Goal: Contribute content: Contribute content

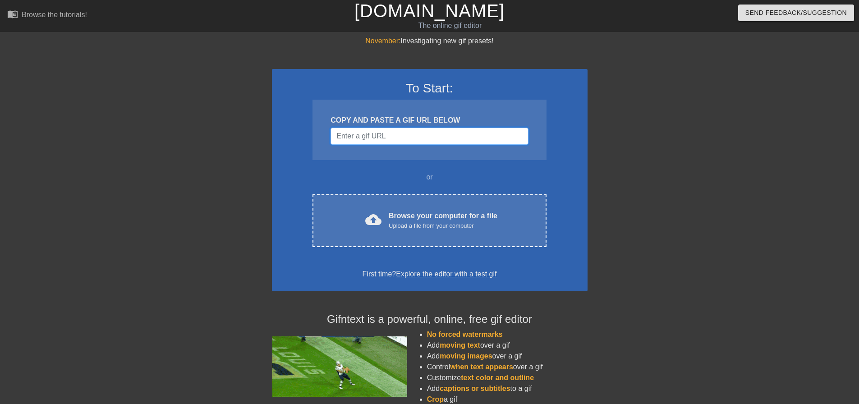
click at [373, 142] on input "Username" at bounding box center [428, 136] width 197 height 17
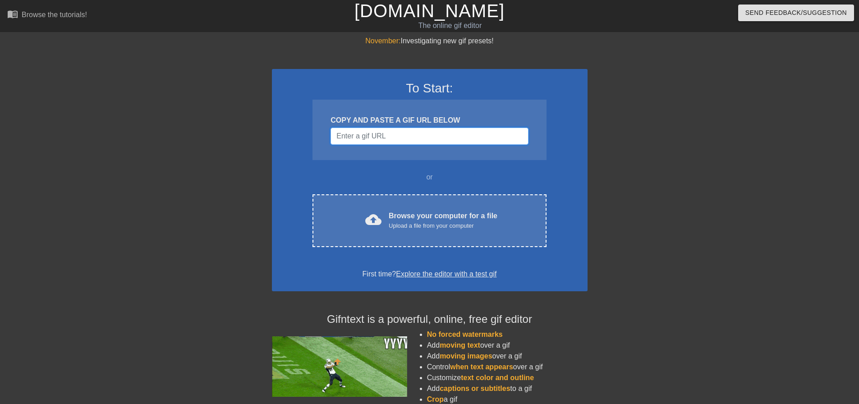
paste input "[URL][DOMAIN_NAME]"
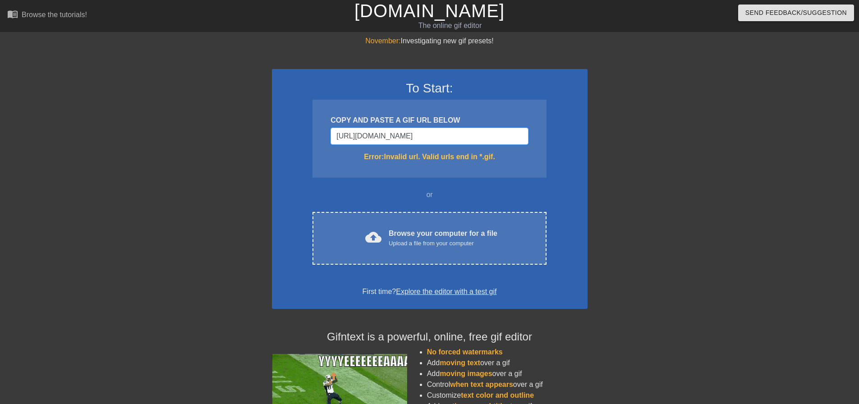
scroll to position [0, 192]
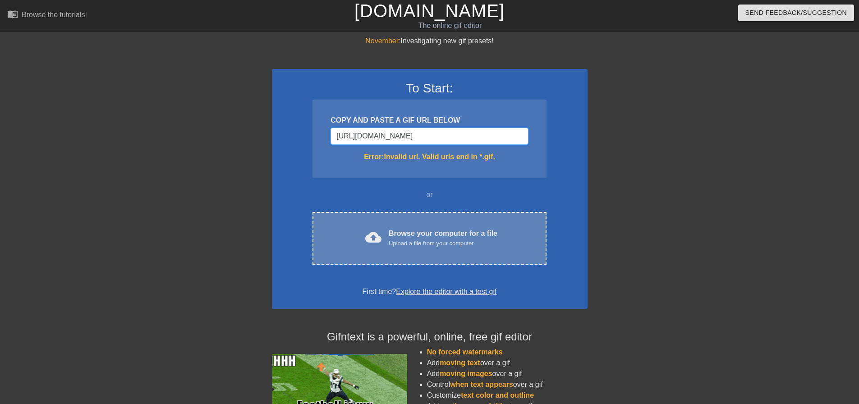
type input "[URL][DOMAIN_NAME]"
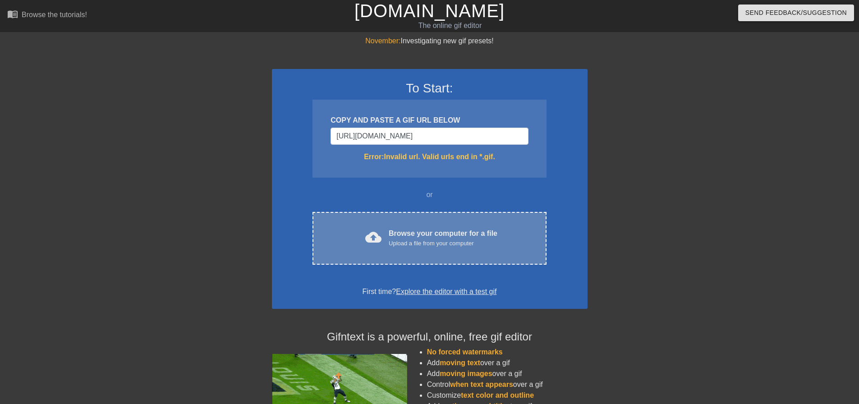
click at [440, 241] on div "Upload a file from your computer" at bounding box center [443, 243] width 109 height 9
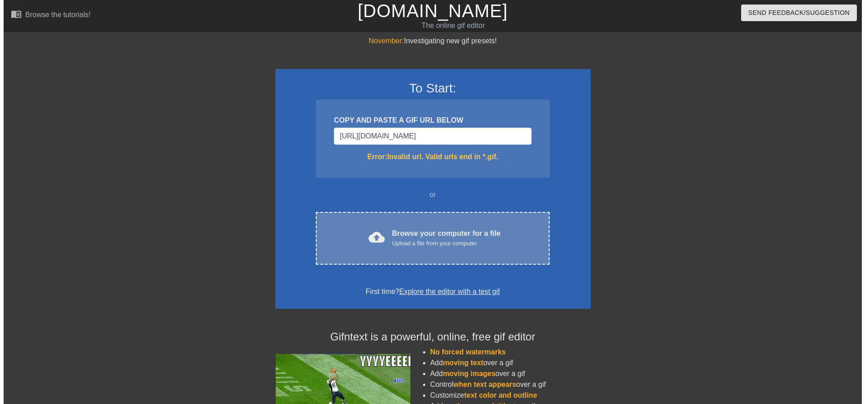
scroll to position [0, 0]
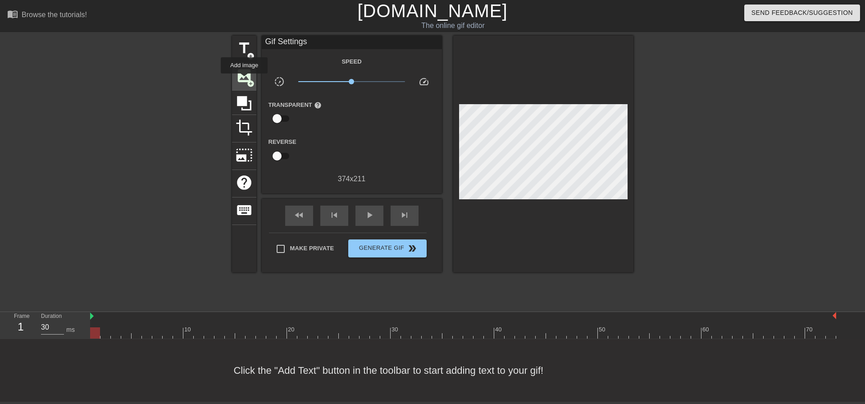
click at [245, 80] on span "image" at bounding box center [244, 75] width 17 height 17
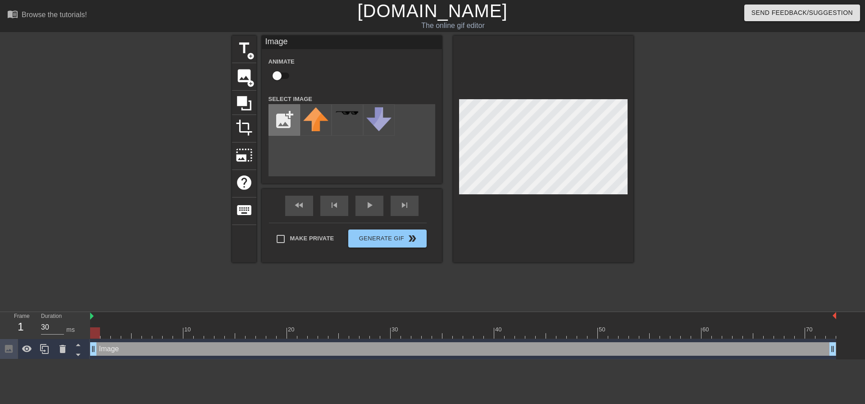
click at [280, 120] on input "file" at bounding box center [284, 120] width 31 height 31
type input "C:\fakepath\IMG_0960.png"
click at [374, 141] on div "title add_circle image add_circle crop photo_size_select_large help keyboard Im…" at bounding box center [433, 149] width 402 height 227
click at [314, 115] on img at bounding box center [315, 119] width 25 height 25
click at [311, 120] on img at bounding box center [315, 119] width 25 height 25
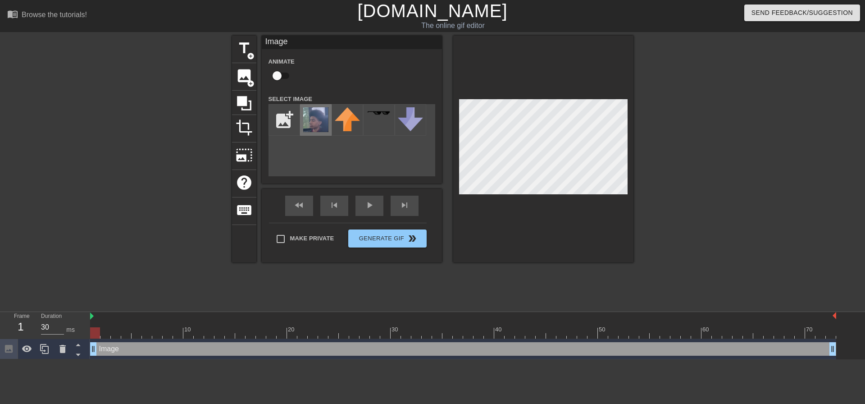
click at [312, 124] on img at bounding box center [315, 119] width 25 height 25
click at [305, 130] on img at bounding box center [315, 119] width 25 height 25
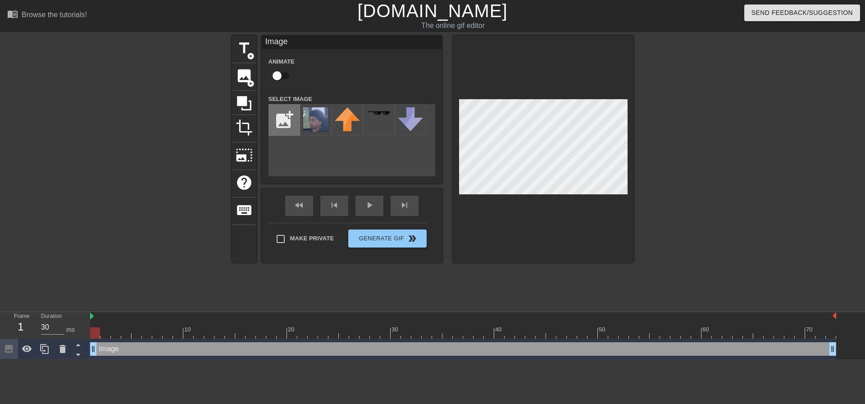
click at [297, 124] on input "file" at bounding box center [284, 120] width 31 height 31
click at [328, 119] on img at bounding box center [315, 119] width 25 height 25
drag, startPoint x: 448, startPoint y: 169, endPoint x: 442, endPoint y: 168, distance: 6.0
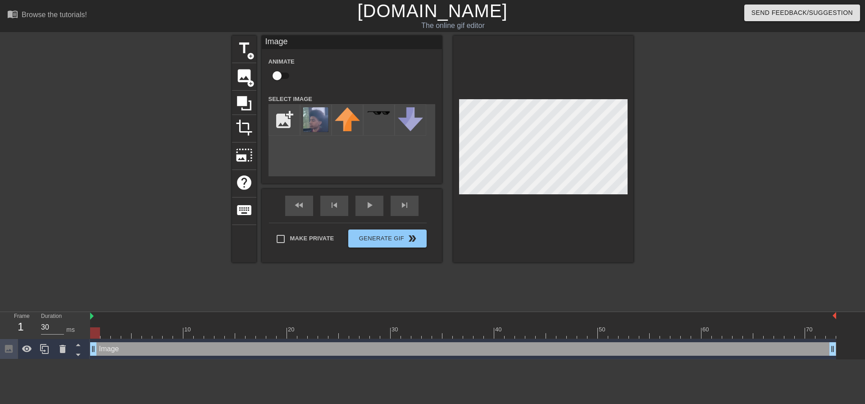
click at [444, 168] on div "title add_circle image add_circle crop photo_size_select_large help keyboard Im…" at bounding box center [433, 149] width 402 height 227
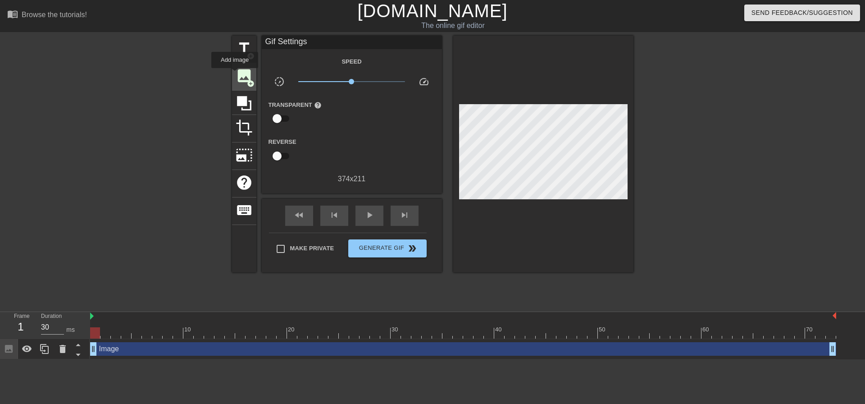
click at [236, 74] on span "image" at bounding box center [244, 75] width 17 height 17
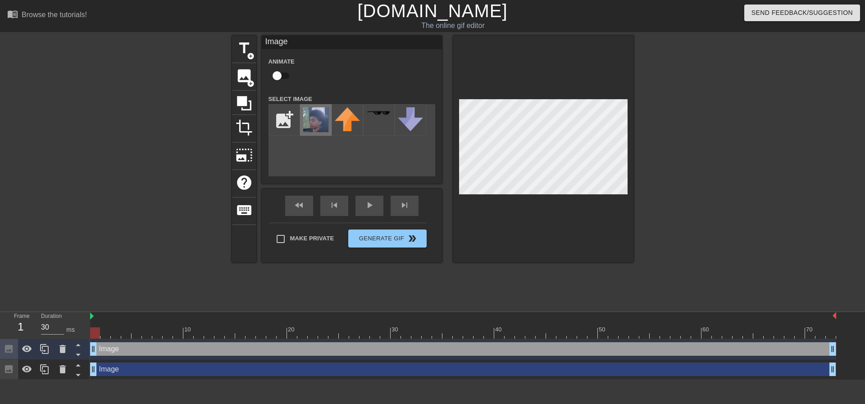
click at [325, 123] on img at bounding box center [315, 119] width 25 height 25
click at [511, 220] on div at bounding box center [543, 149] width 180 height 227
click at [473, 222] on div at bounding box center [543, 149] width 180 height 227
click at [449, 183] on div "title add_circle image add_circle crop photo_size_select_large help keyboard Im…" at bounding box center [433, 149] width 402 height 227
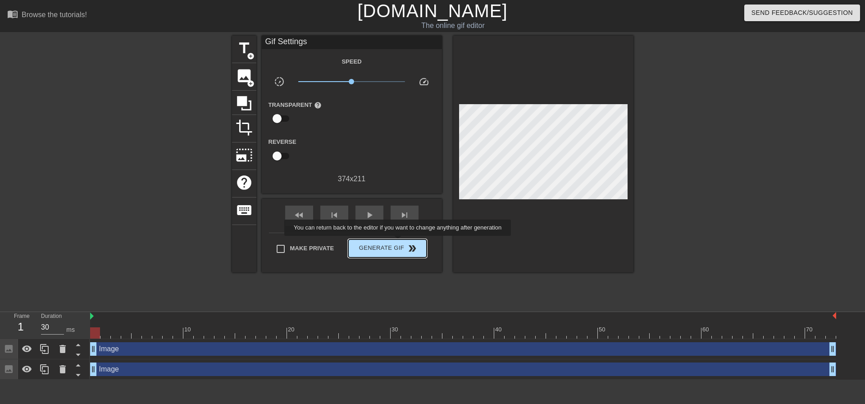
click at [396, 246] on span "Generate Gif double_arrow" at bounding box center [387, 248] width 71 height 11
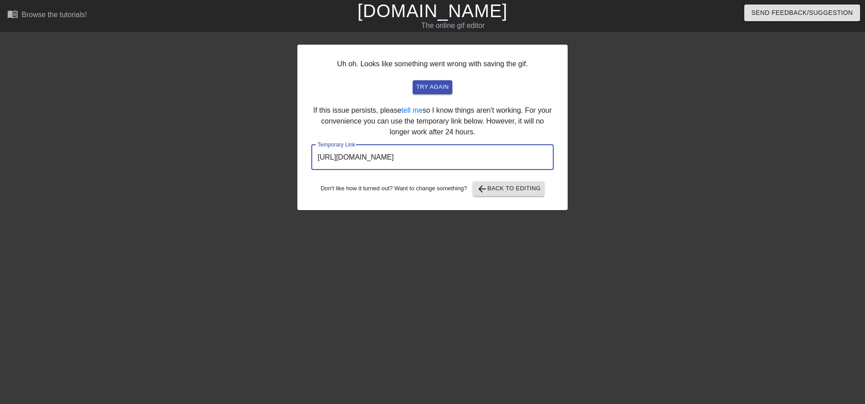
drag, startPoint x: 506, startPoint y: 162, endPoint x: 310, endPoint y: 163, distance: 196.1
click at [310, 163] on div "Uh oh. Looks like something went wrong with saving the gif. try again If this i…" at bounding box center [432, 127] width 270 height 165
